Goal: Task Accomplishment & Management: Complete application form

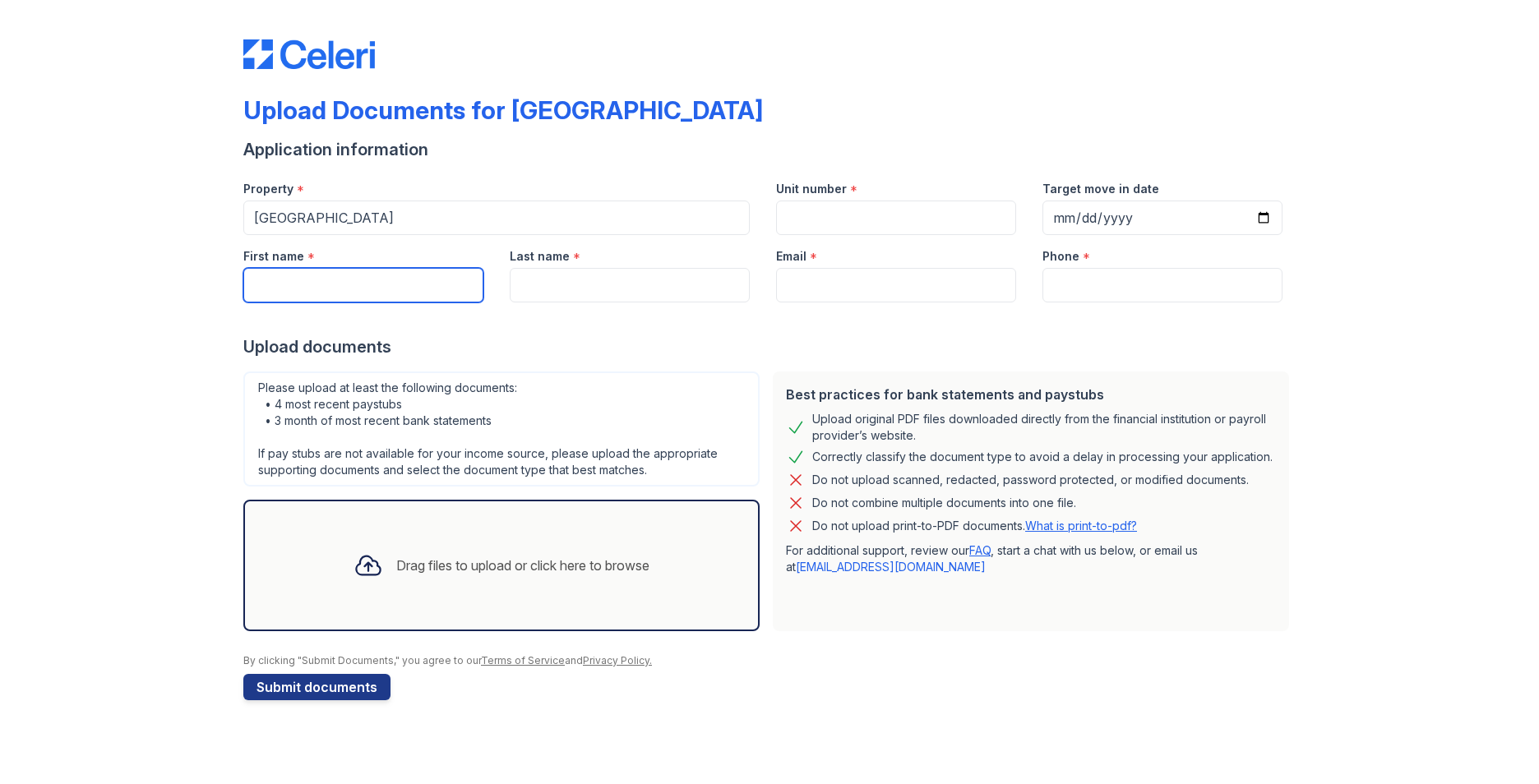
click at [329, 279] on input "First name" at bounding box center [364, 285] width 240 height 35
type input "[PERSON_NAME]"
type input "Dehearte"
type input "[EMAIL_ADDRESS][DOMAIN_NAME]"
type input "9296150741"
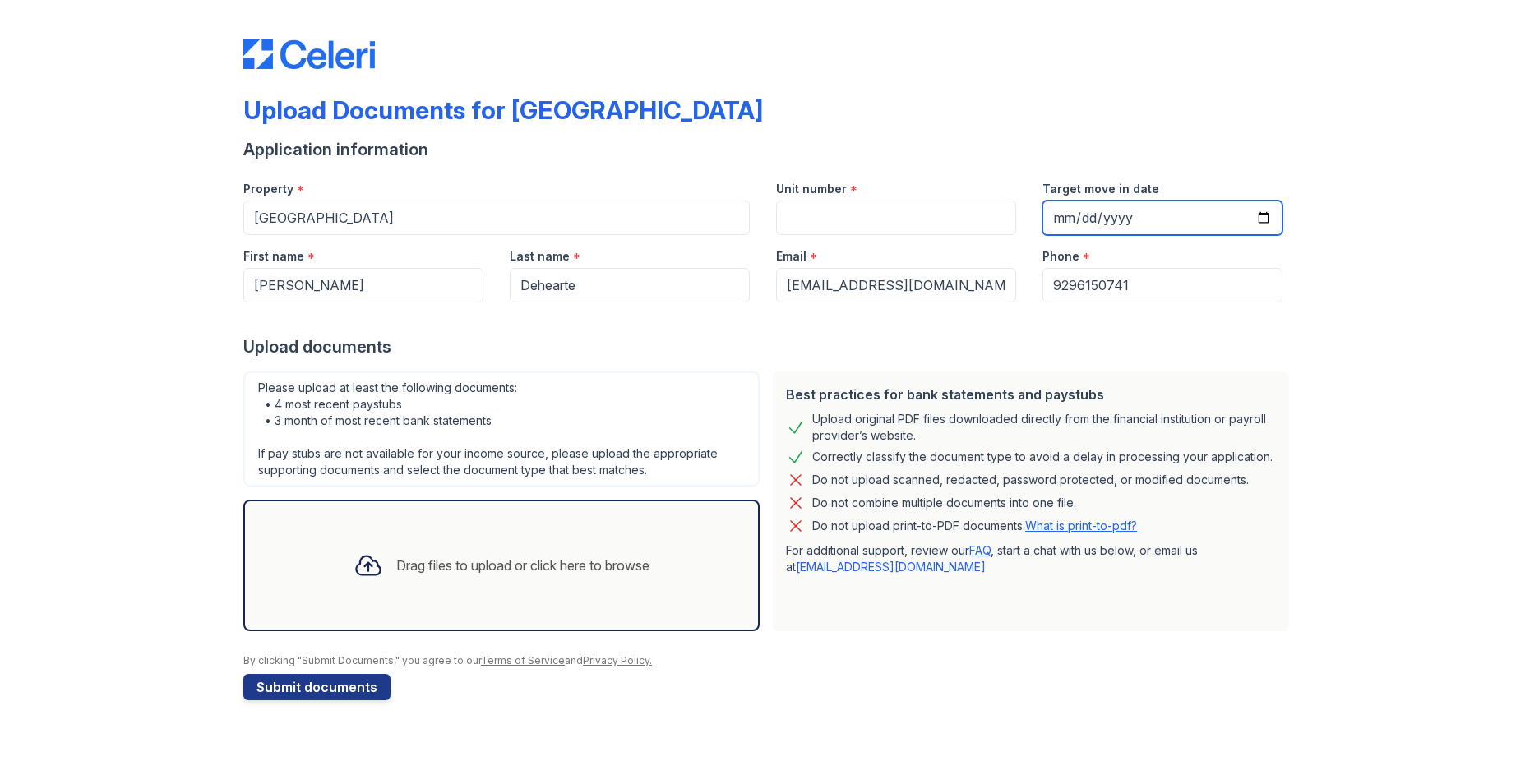
click at [1135, 214] on input "Target move in date" at bounding box center [1162, 218] width 240 height 35
type input "[DATE]"
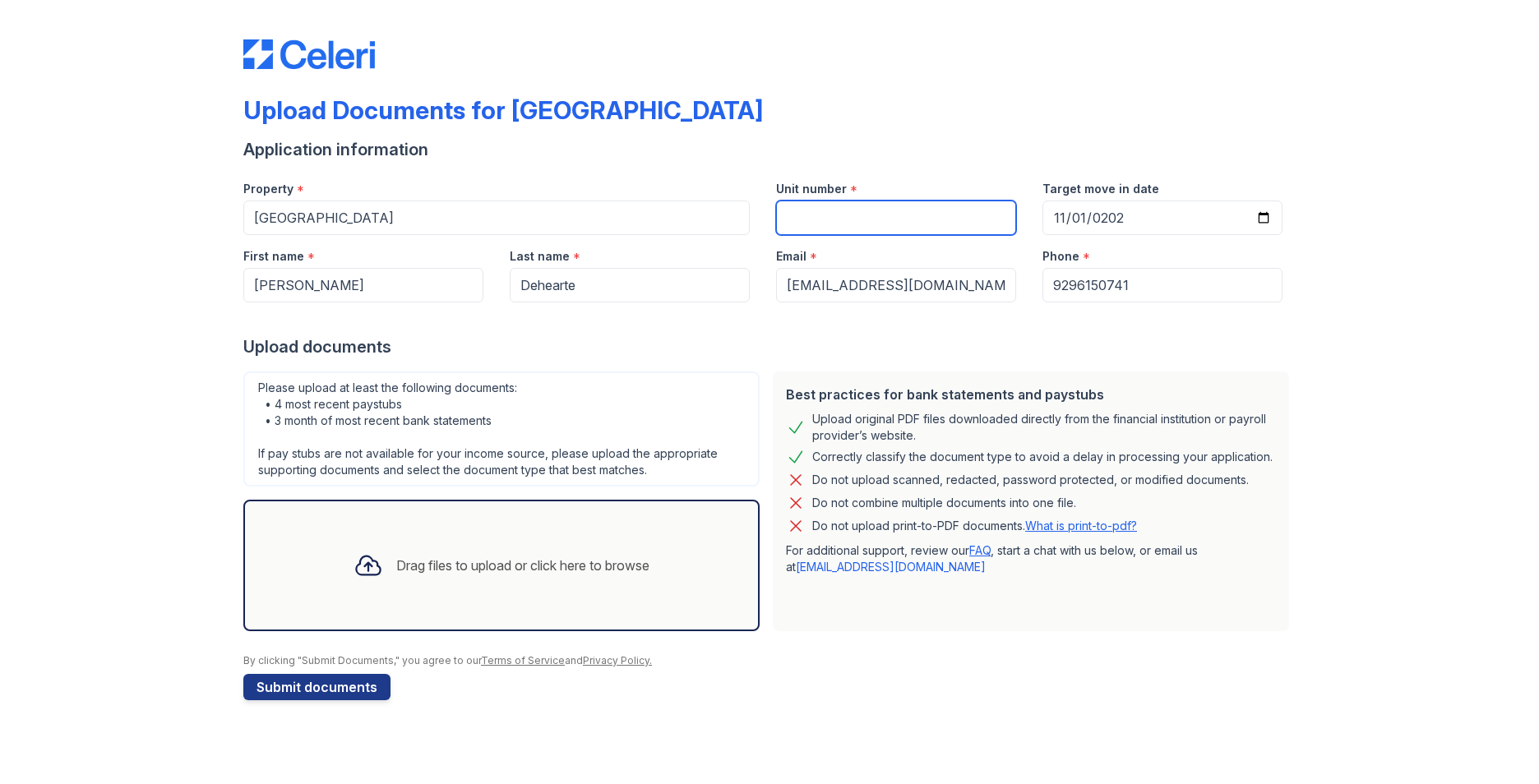
click at [823, 216] on input "Unit number" at bounding box center [896, 218] width 240 height 35
click at [832, 224] on input "Unit number" at bounding box center [896, 218] width 240 height 35
type input "10"
click at [495, 569] on div "Drag files to upload or click here to browse" at bounding box center [523, 565] width 253 height 20
